Goal: Task Accomplishment & Management: Use online tool/utility

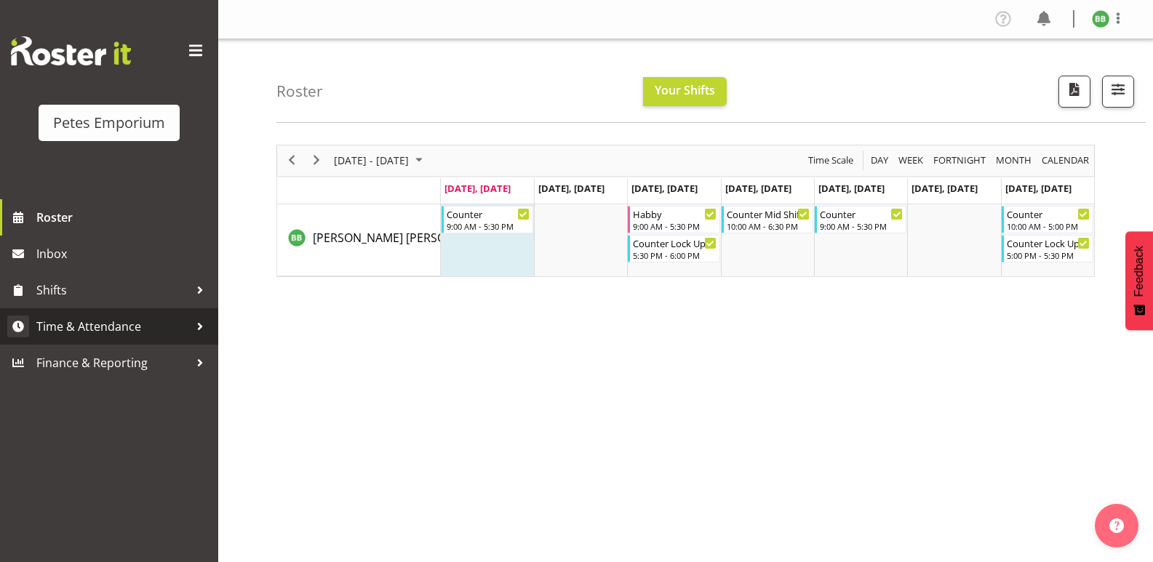
click at [129, 335] on span "Time & Attendance" at bounding box center [112, 327] width 153 height 22
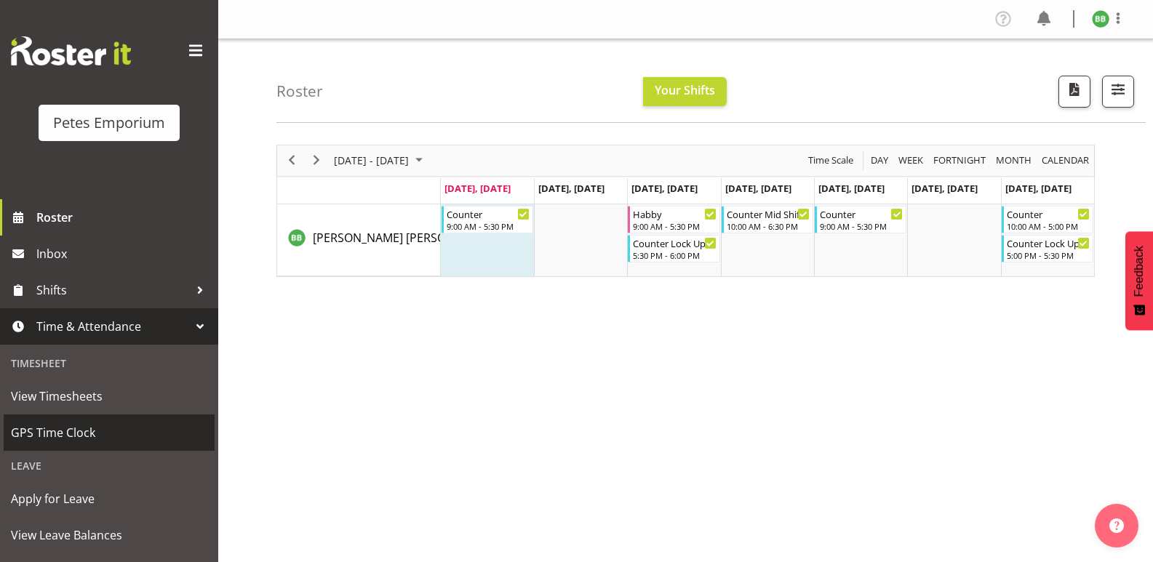
click at [93, 427] on span "GPS Time Clock" at bounding box center [109, 433] width 196 height 22
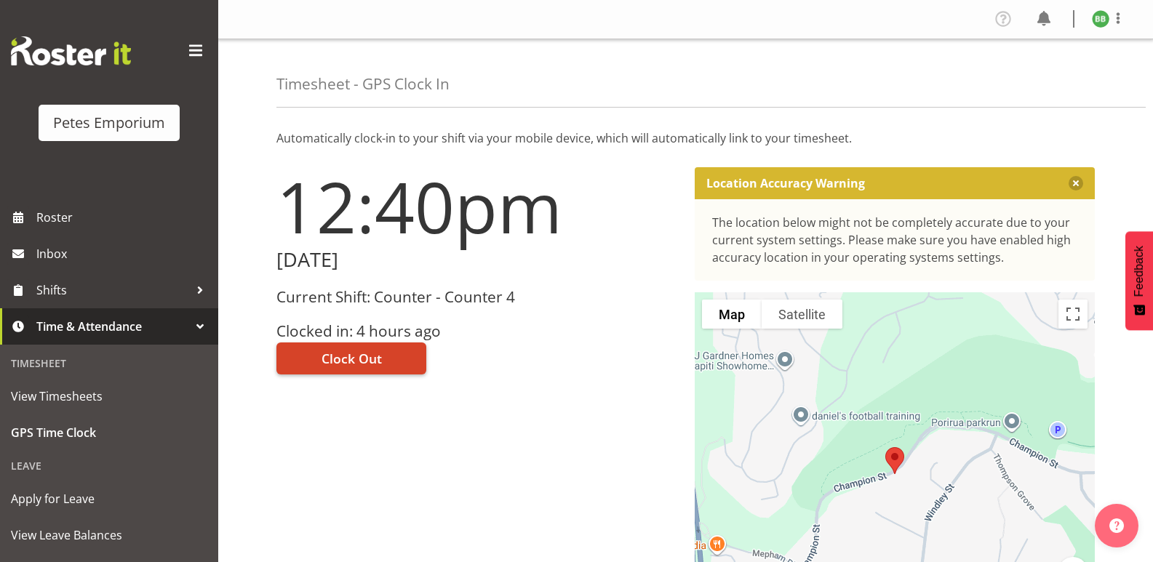
click at [333, 362] on span "Clock Out" at bounding box center [352, 358] width 60 height 19
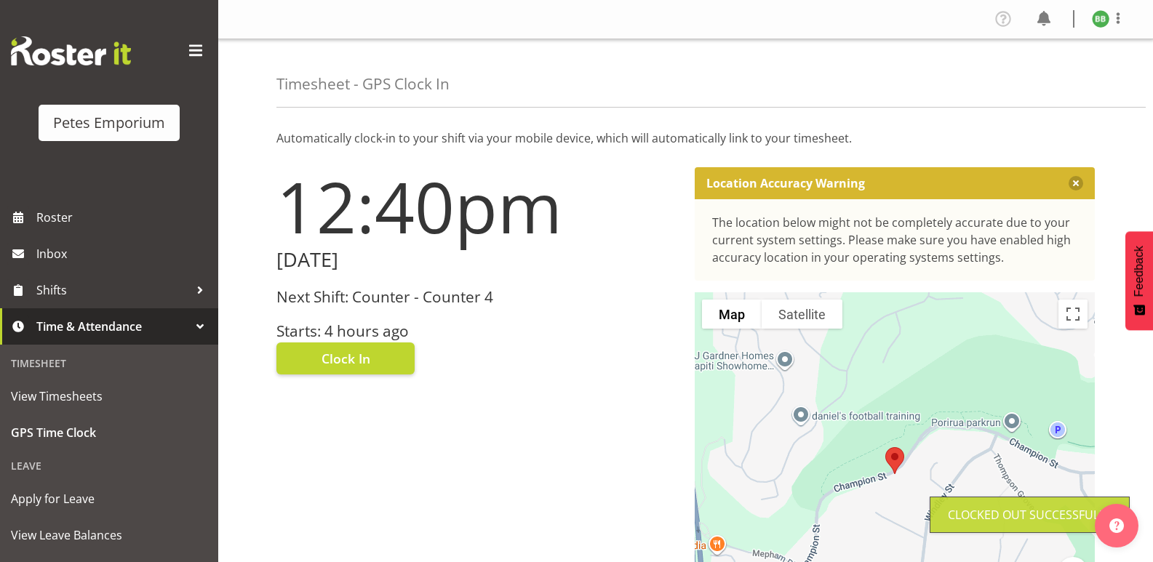
click at [1100, 23] on img at bounding box center [1100, 18] width 17 height 17
click at [1039, 77] on link "Log Out" at bounding box center [1057, 76] width 140 height 26
